Goal: Transaction & Acquisition: Purchase product/service

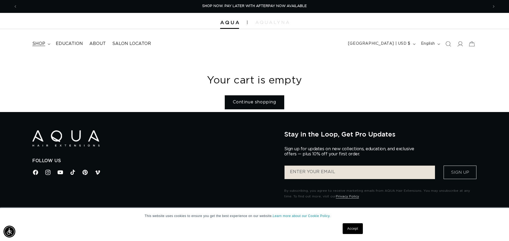
click at [41, 42] on span "shop" at bounding box center [38, 44] width 13 height 6
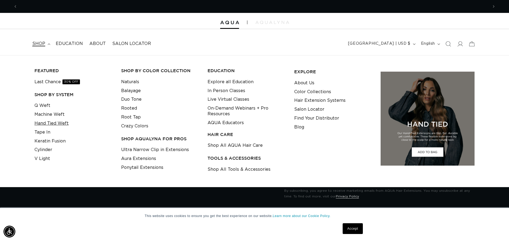
scroll to position [0, 471]
click at [45, 131] on link "Tape In" at bounding box center [42, 132] width 16 height 9
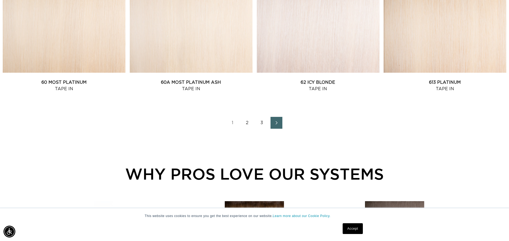
scroll to position [762, 0]
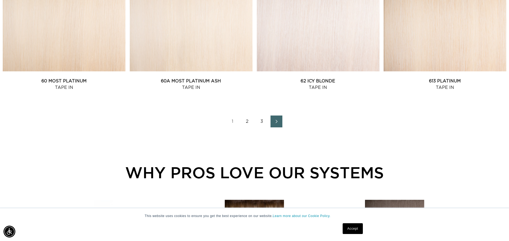
click at [246, 122] on link "2" at bounding box center [248, 122] width 12 height 12
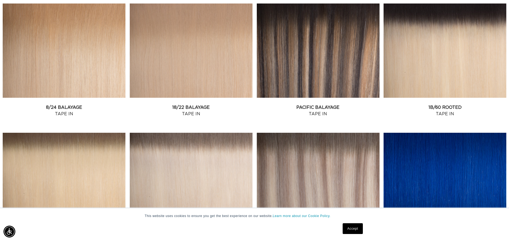
scroll to position [0, 471]
click at [67, 108] on link "8/24 Balayage Tape In" at bounding box center [64, 110] width 123 height 13
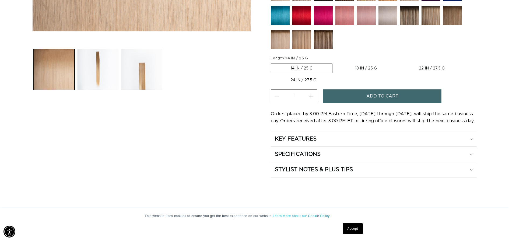
scroll to position [238, 0]
click at [357, 95] on button "Add to cart" at bounding box center [382, 97] width 119 height 14
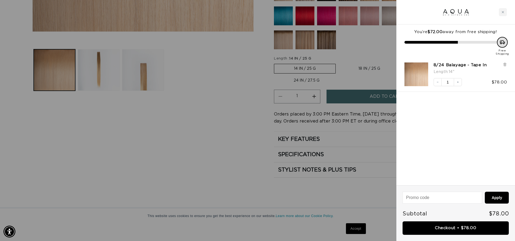
scroll to position [0, 953]
click at [474, 228] on link "Checkout • $78.00" at bounding box center [455, 228] width 106 height 14
